Goal: Task Accomplishment & Management: Manage account settings

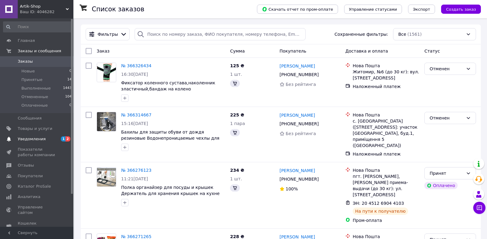
click at [35, 142] on link "Уведомления 1 2" at bounding box center [37, 139] width 75 height 10
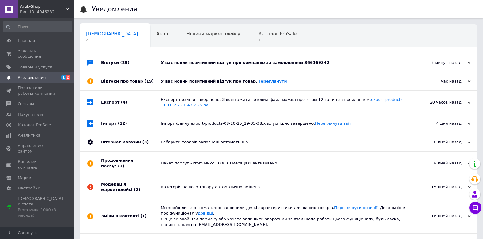
click at [193, 85] on div "У вас новий позитивний відгук про товар. Переглянути" at bounding box center [285, 81] width 249 height 18
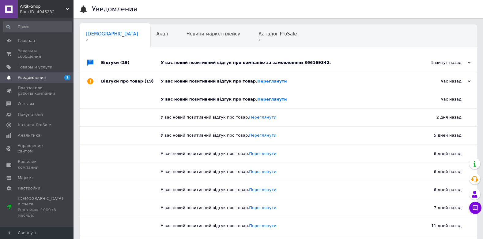
click at [206, 66] on div "У вас новий позитивний відгук про компанію за замовленням 366169342." at bounding box center [285, 63] width 249 height 18
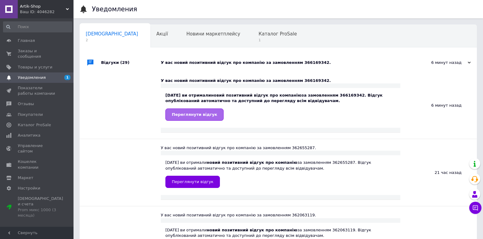
click at [190, 114] on span "Переглянути відгук" at bounding box center [194, 114] width 45 height 5
click at [45, 53] on span "Заказы и сообщения" at bounding box center [37, 53] width 39 height 11
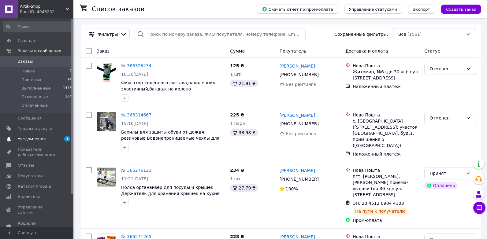
click at [42, 139] on span "Уведомления" at bounding box center [32, 140] width 28 height 6
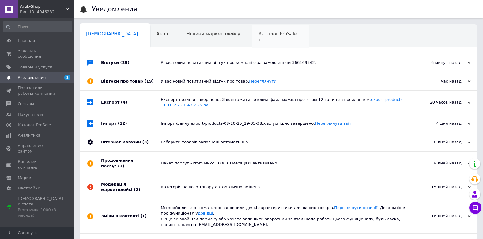
click at [258, 35] on span "Каталог ProSale" at bounding box center [277, 34] width 38 height 6
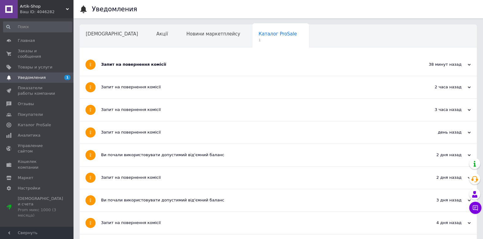
click at [186, 37] on span "Новини маркетплейсу" at bounding box center [213, 34] width 54 height 6
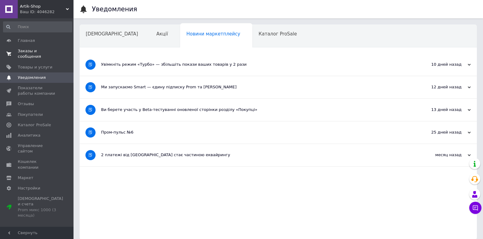
click at [55, 50] on span "Заказы и сообщения" at bounding box center [37, 53] width 39 height 11
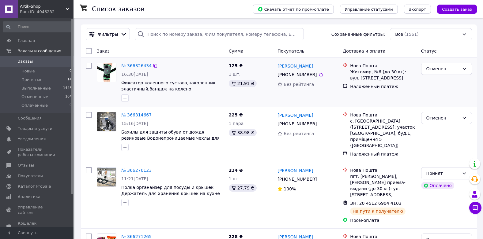
click at [283, 66] on link "[PERSON_NAME]" at bounding box center [295, 66] width 36 height 6
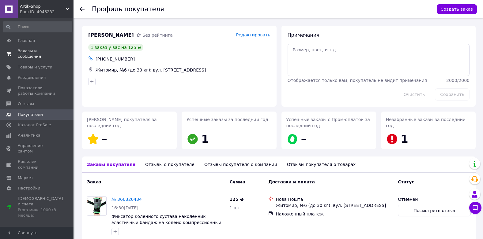
click at [36, 53] on span "Заказы и сообщения" at bounding box center [37, 53] width 39 height 11
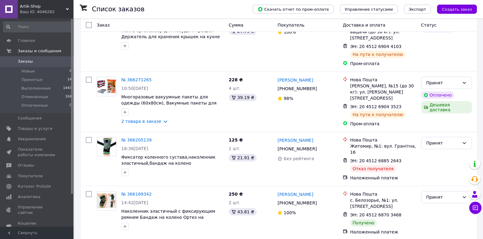
scroll to position [184, 0]
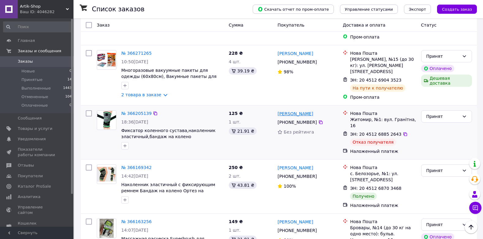
click at [289, 111] on link "[PERSON_NAME]" at bounding box center [295, 114] width 36 height 6
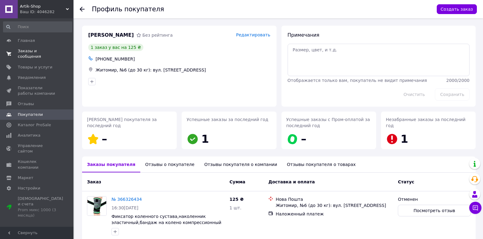
click at [38, 53] on span "Заказы и сообщения" at bounding box center [37, 53] width 39 height 11
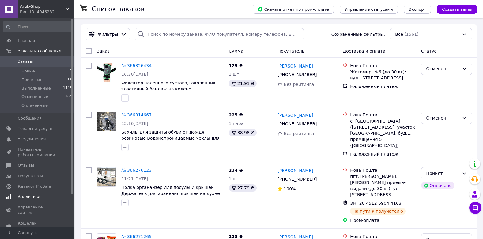
click at [29, 200] on span "Аналитика" at bounding box center [29, 197] width 23 height 6
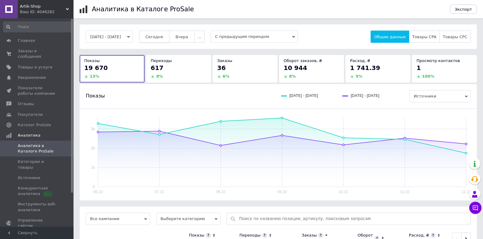
click at [156, 37] on span "Сегодня" at bounding box center [153, 37] width 17 height 5
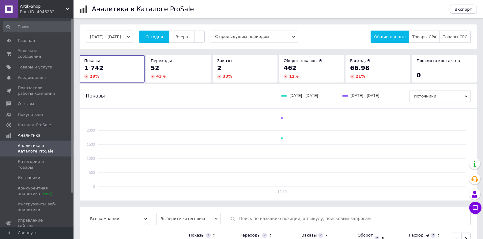
click at [186, 35] on span "Вчера" at bounding box center [181, 37] width 13 height 5
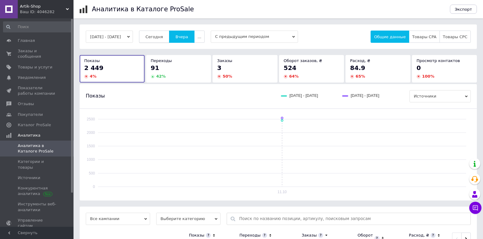
click at [163, 36] on span "Сегодня" at bounding box center [153, 37] width 17 height 5
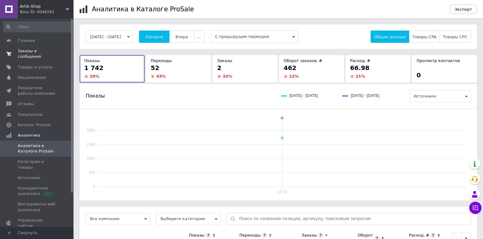
click at [38, 53] on span "Заказы и сообщения" at bounding box center [37, 53] width 39 height 11
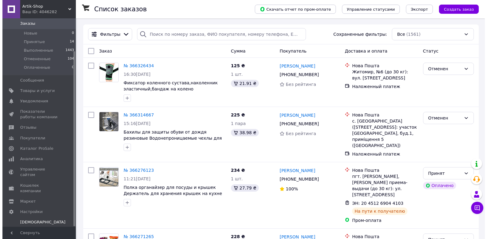
scroll to position [39, 0]
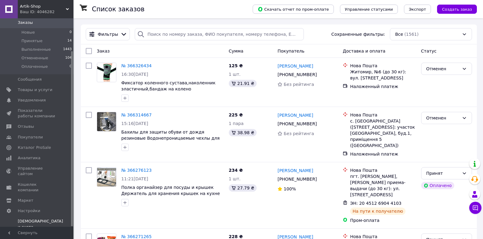
click at [34, 230] on div "Prom микс 1000 (3 месяца)" at bounding box center [40, 235] width 45 height 11
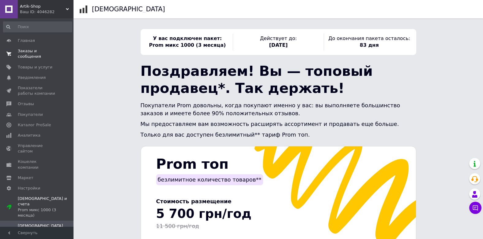
click at [39, 54] on link "Заказы и сообщения 0 0" at bounding box center [37, 54] width 75 height 16
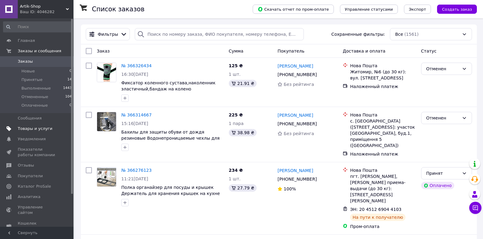
click at [43, 131] on span "Товары и услуги" at bounding box center [35, 129] width 35 height 6
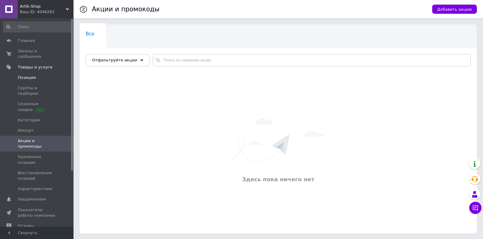
click at [28, 75] on span "Позиции" at bounding box center [27, 78] width 18 height 6
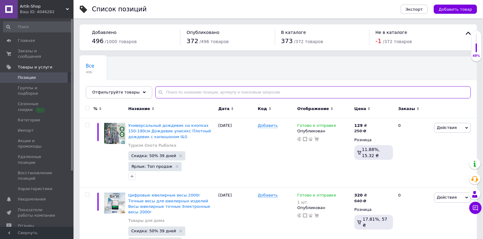
click at [181, 90] on input "text" at bounding box center [312, 92] width 315 height 12
type input "фольга"
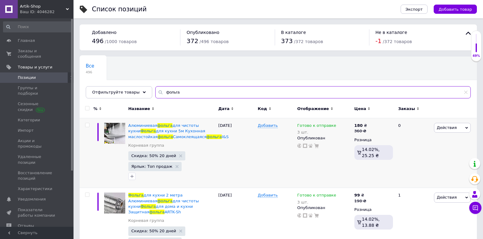
scroll to position [61, 0]
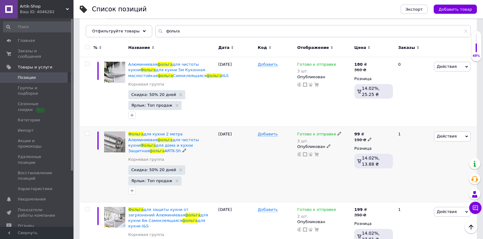
click at [369, 139] on icon at bounding box center [370, 140] width 4 height 4
type input "1"
type input "260"
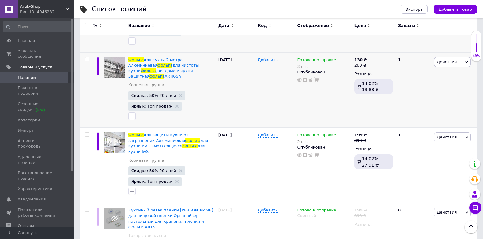
scroll to position [153, 0]
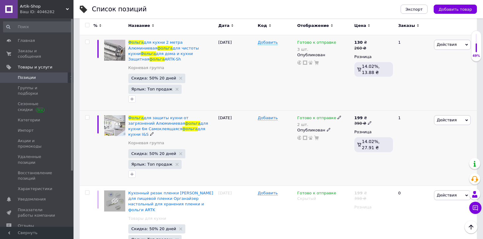
click at [368, 121] on icon at bounding box center [370, 123] width 4 height 4
type input "3"
type input "450"
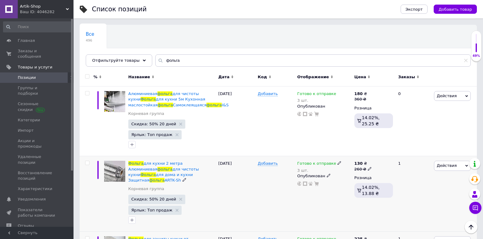
scroll to position [31, 0]
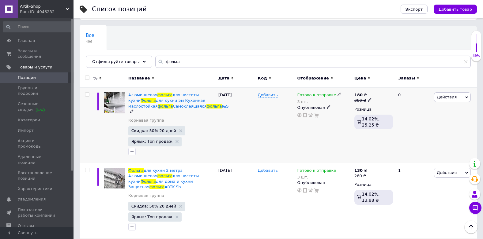
click at [368, 98] on span at bounding box center [370, 100] width 4 height 4
type input "398"
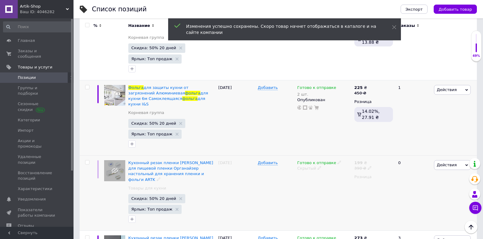
scroll to position [184, 0]
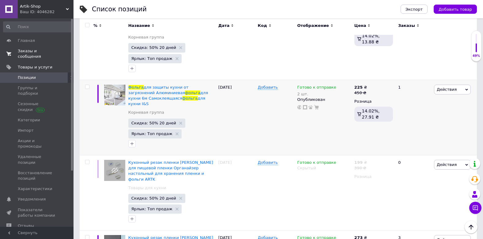
click at [32, 48] on link "Заказы и сообщения 0 0" at bounding box center [37, 54] width 75 height 16
